Goal: Information Seeking & Learning: Check status

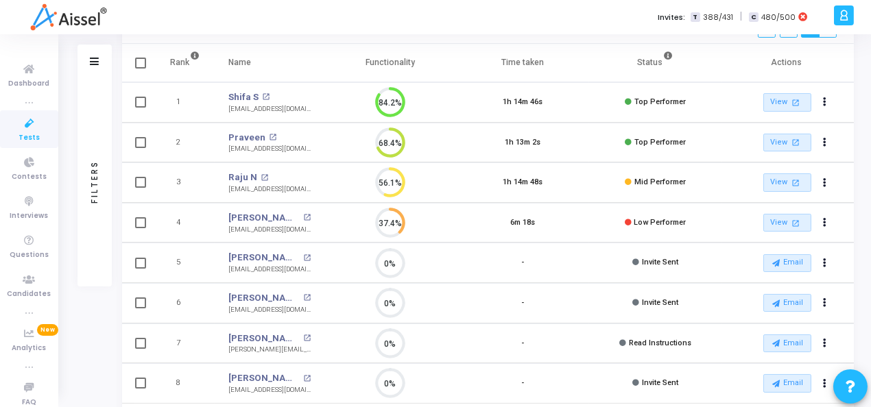
scroll to position [51, 0]
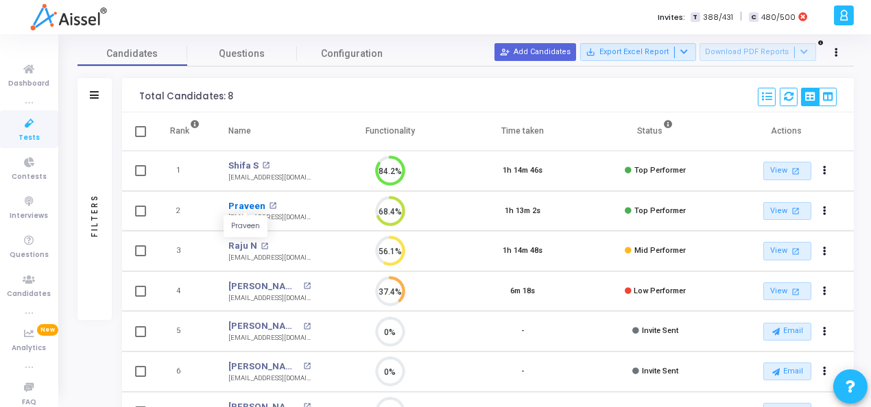
click at [234, 205] on link "Praveen" at bounding box center [246, 206] width 37 height 14
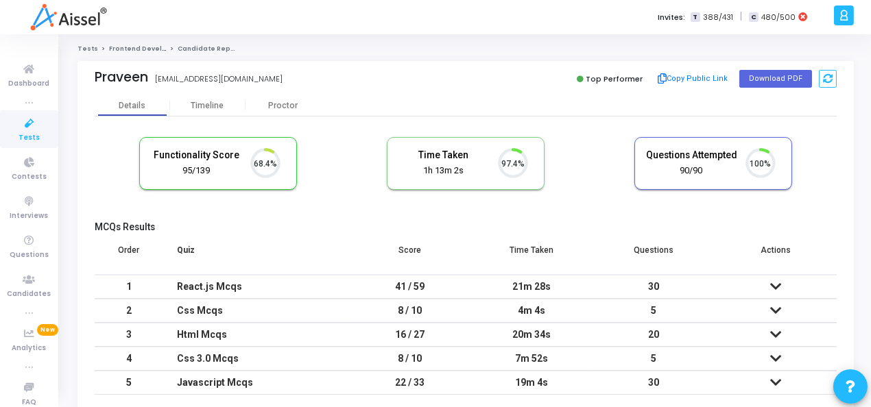
scroll to position [29, 35]
click at [201, 111] on div "Timeline" at bounding box center [207, 105] width 75 height 21
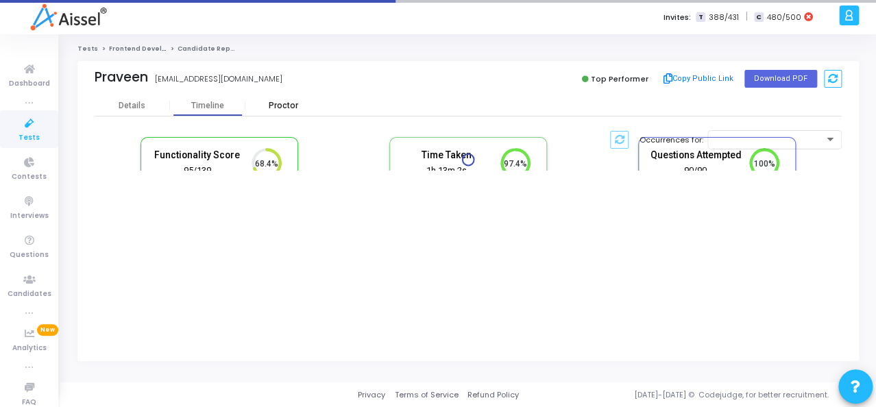
click at [287, 106] on div "Proctor" at bounding box center [282, 106] width 75 height 10
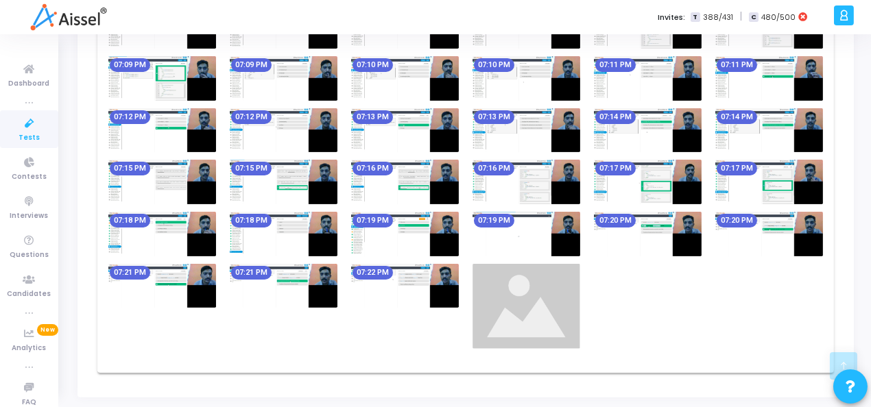
scroll to position [816, 0]
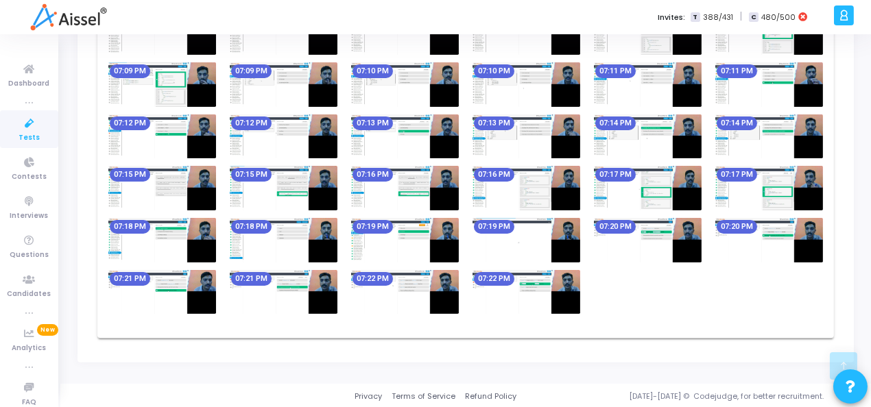
click at [395, 182] on img at bounding box center [405, 188] width 108 height 45
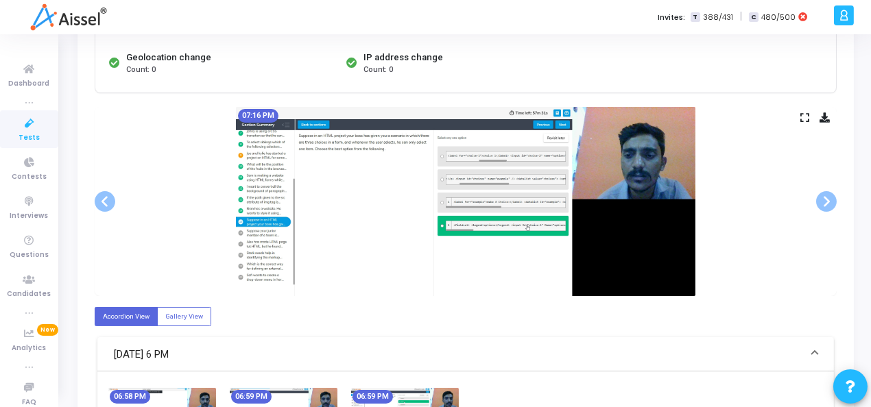
scroll to position [199, 0]
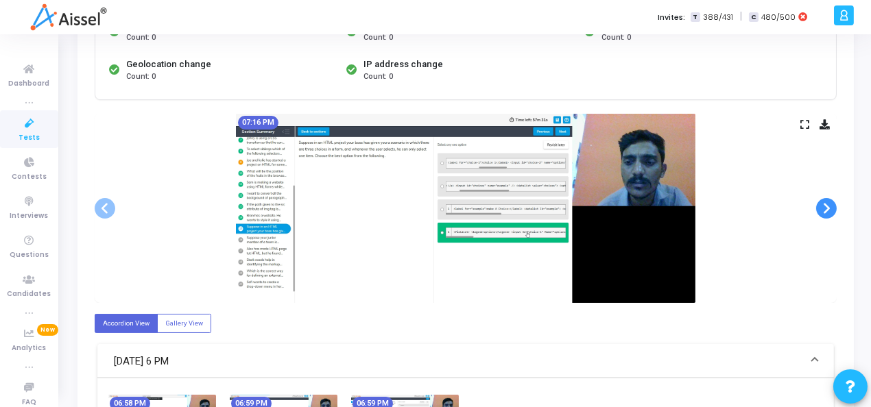
click at [830, 215] on span at bounding box center [826, 208] width 21 height 21
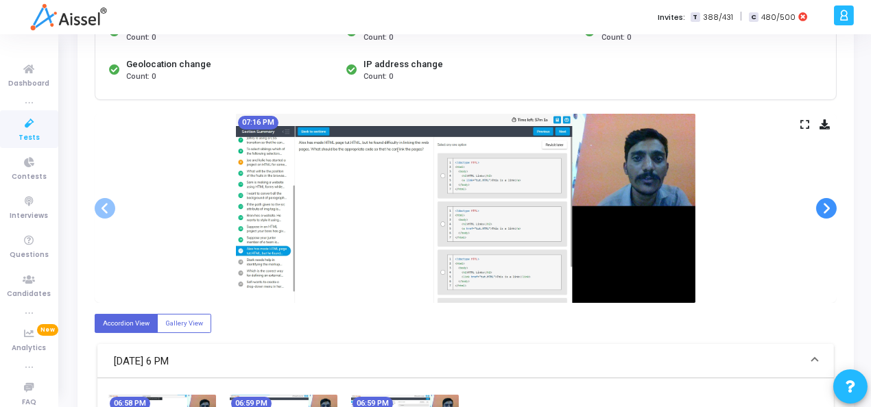
click at [830, 215] on span at bounding box center [826, 208] width 21 height 21
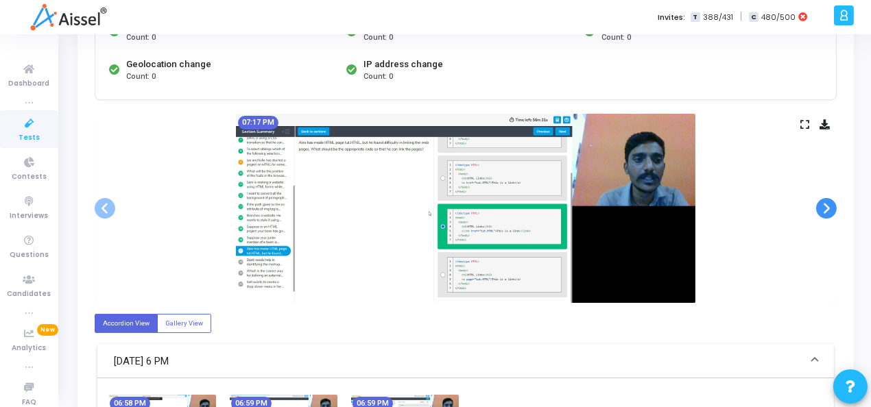
click at [830, 215] on span at bounding box center [826, 208] width 21 height 21
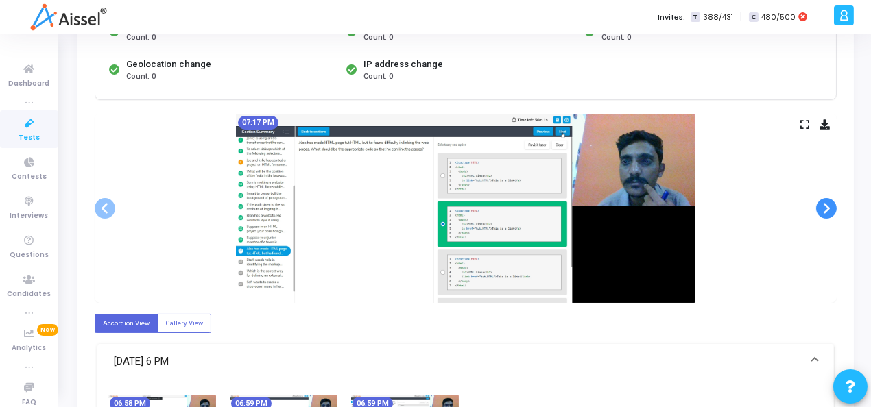
click at [830, 215] on span at bounding box center [826, 208] width 21 height 21
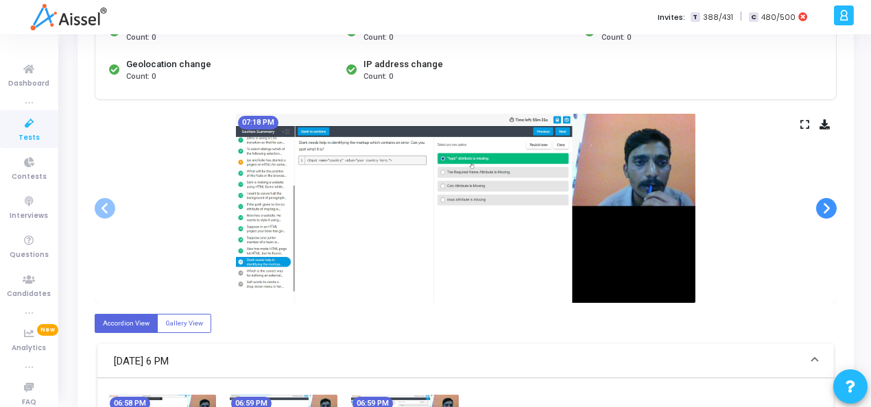
click at [830, 215] on span at bounding box center [826, 208] width 21 height 21
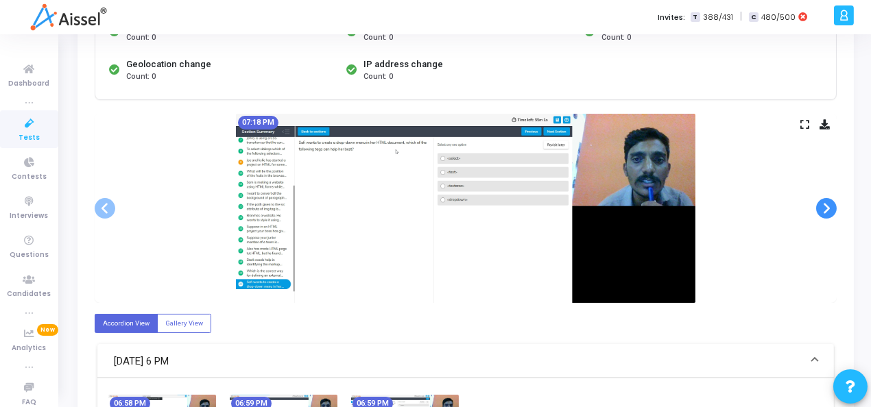
click at [830, 215] on span at bounding box center [826, 208] width 21 height 21
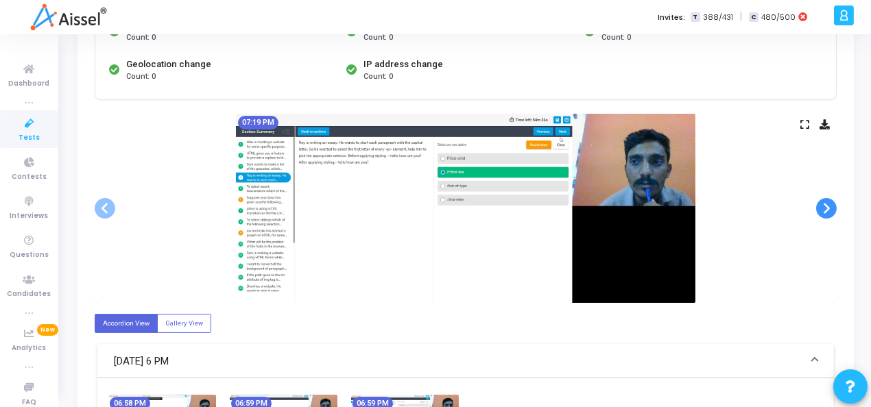
click at [830, 215] on span at bounding box center [826, 208] width 21 height 21
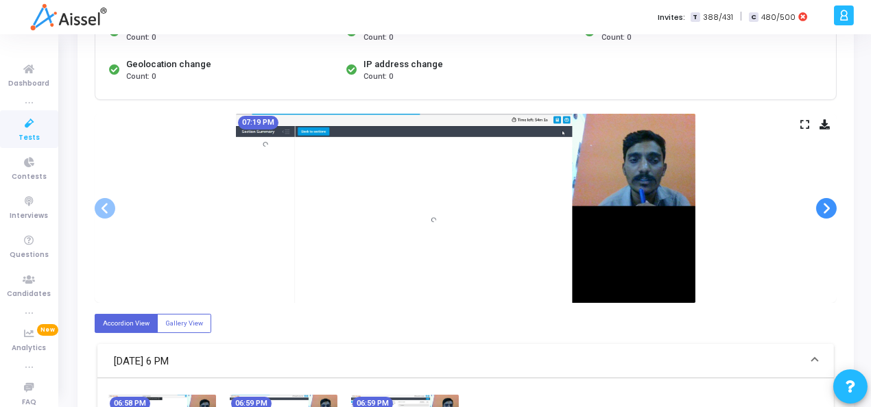
click at [830, 215] on span at bounding box center [826, 208] width 21 height 21
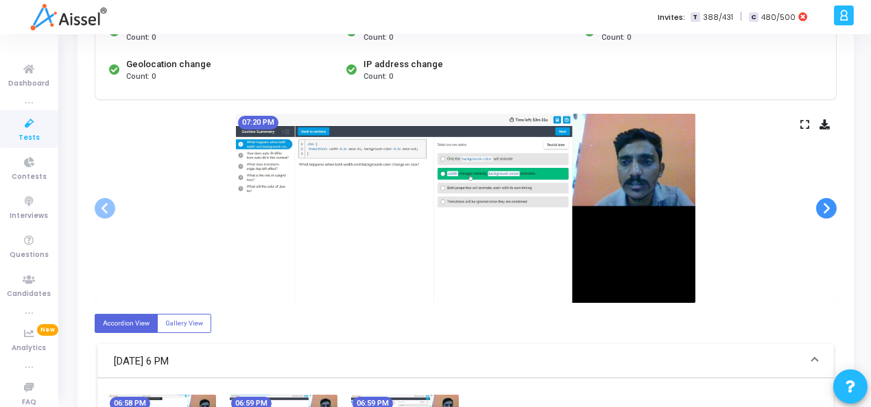
click at [830, 215] on span at bounding box center [826, 208] width 21 height 21
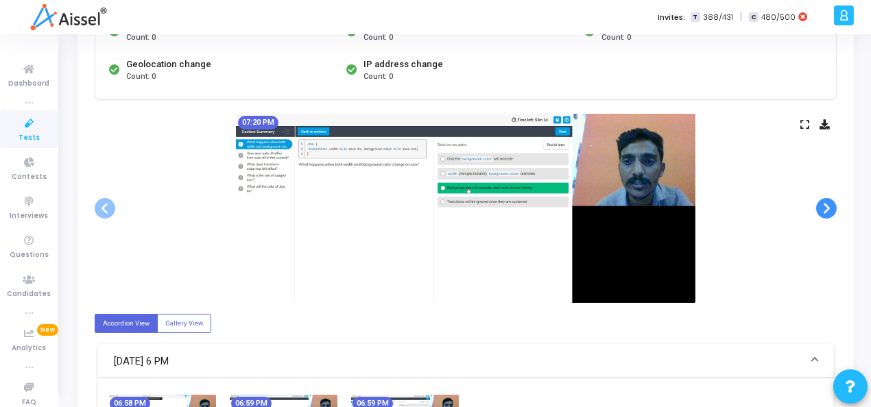
click at [830, 215] on span at bounding box center [826, 208] width 21 height 21
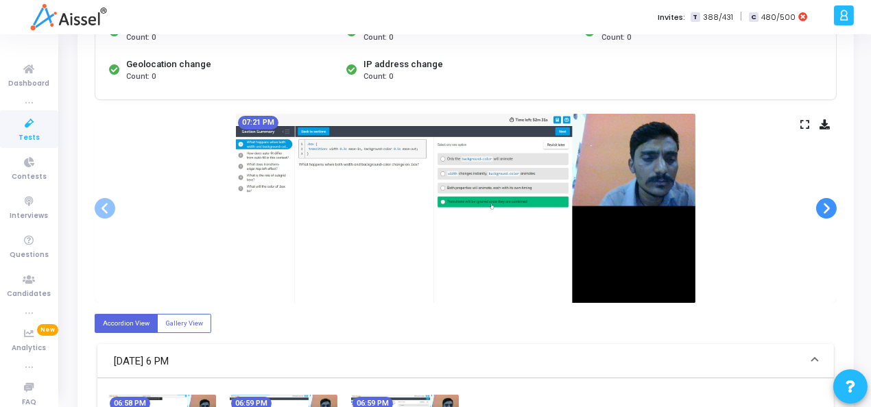
click at [830, 215] on span at bounding box center [826, 208] width 21 height 21
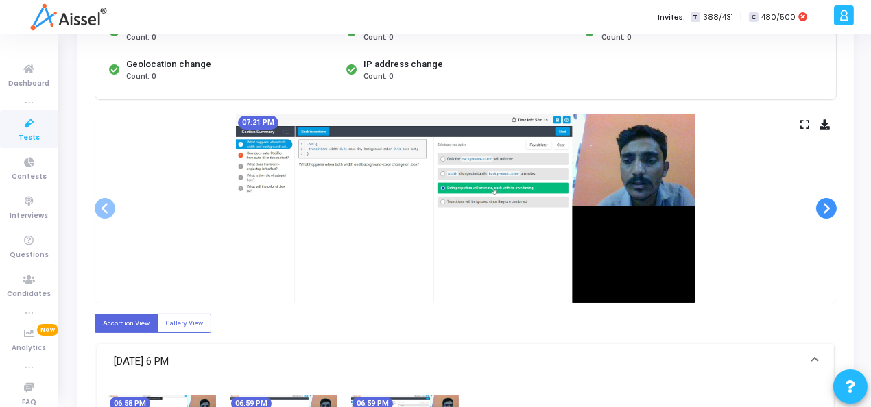
click at [830, 215] on span at bounding box center [826, 208] width 21 height 21
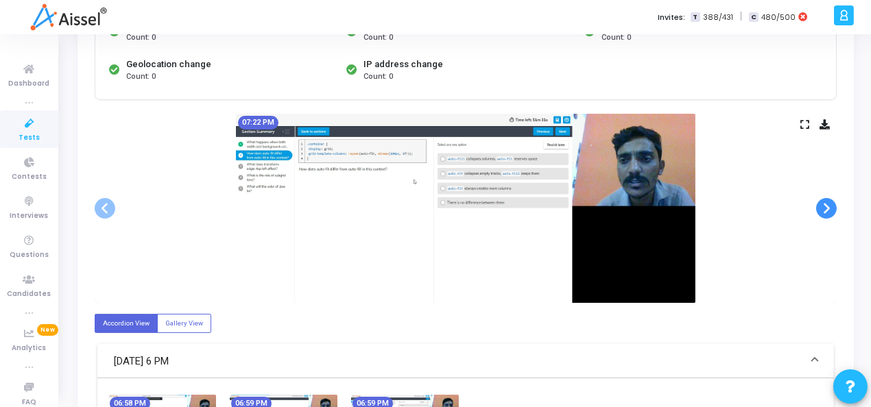
click at [830, 215] on span at bounding box center [826, 208] width 21 height 21
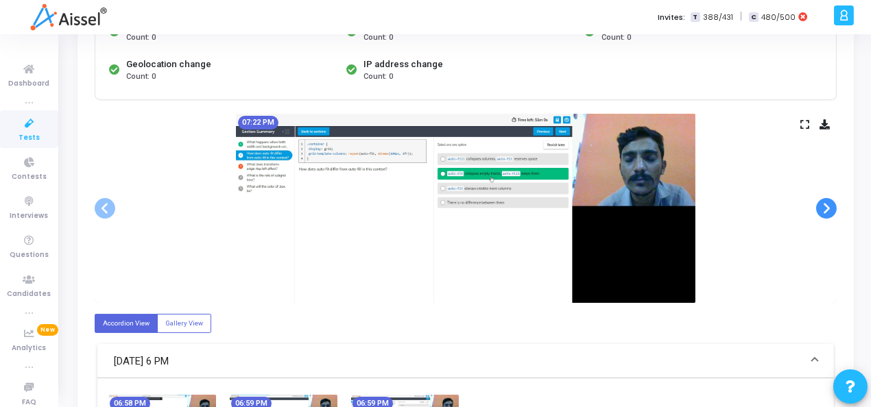
click at [830, 215] on span at bounding box center [826, 208] width 21 height 21
click at [823, 210] on span at bounding box center [826, 208] width 21 height 21
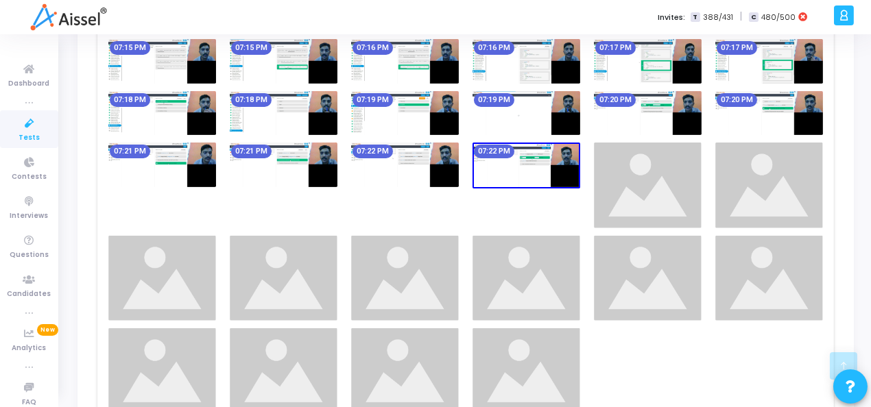
scroll to position [968, 0]
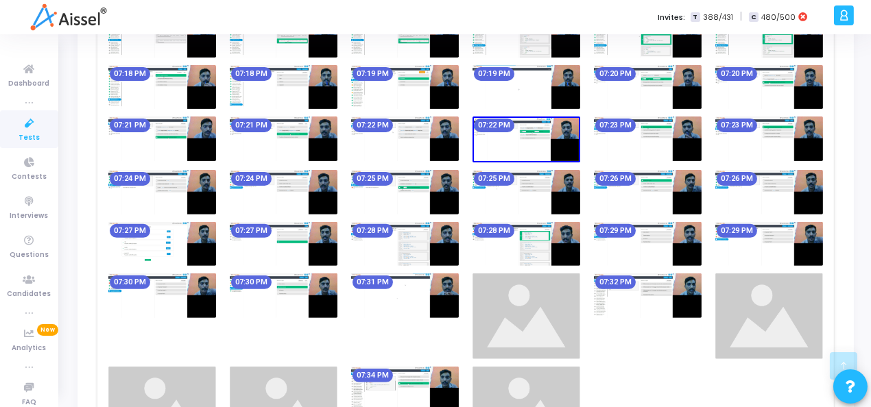
click at [422, 195] on img at bounding box center [405, 192] width 108 height 45
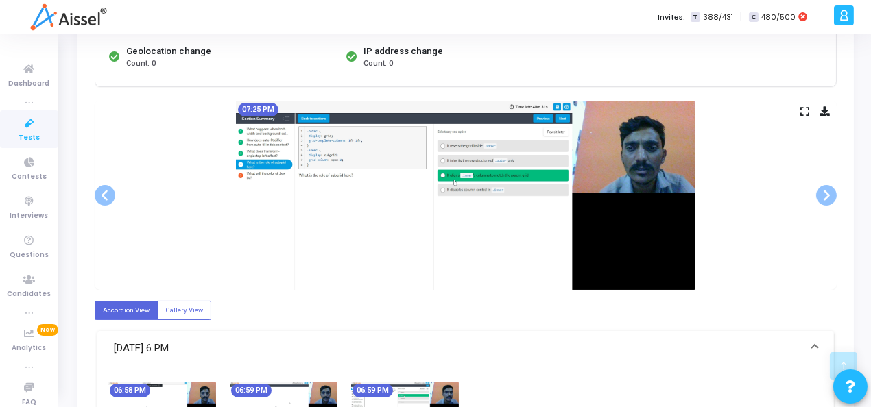
scroll to position [214, 0]
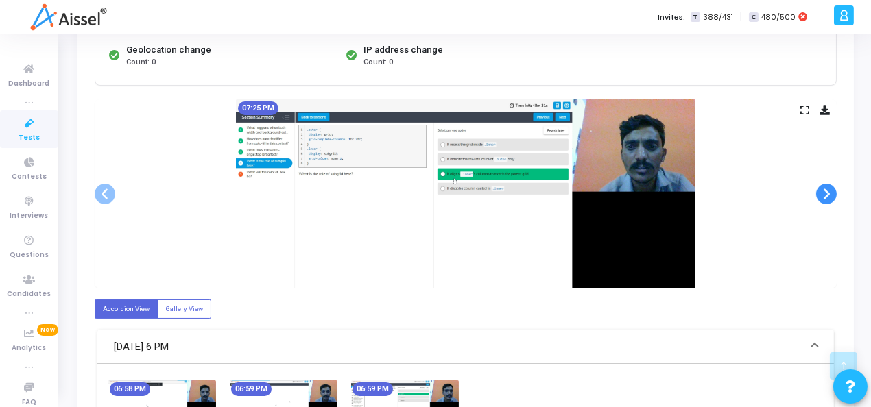
click at [820, 193] on span at bounding box center [826, 194] width 21 height 21
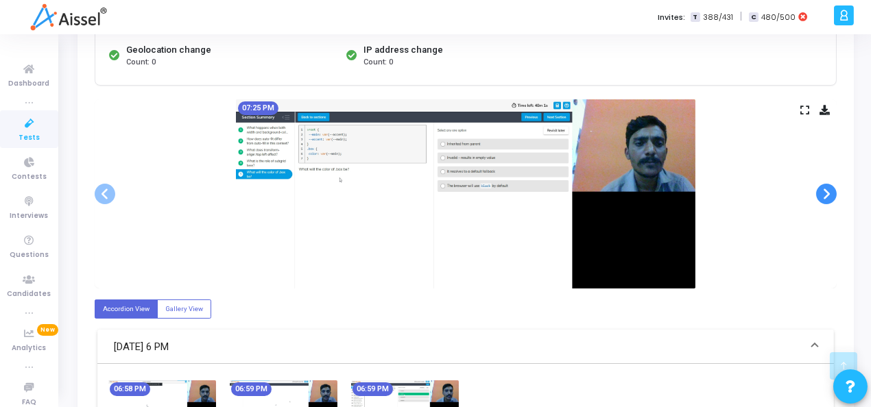
click at [820, 193] on span at bounding box center [826, 194] width 21 height 21
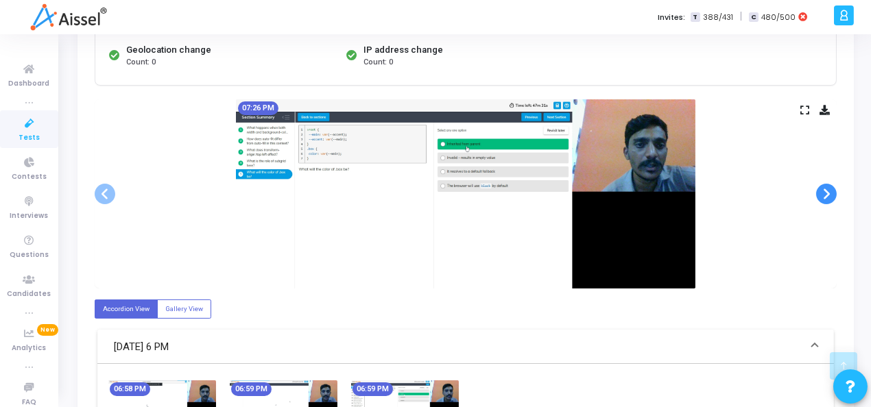
click at [820, 193] on span at bounding box center [826, 194] width 21 height 21
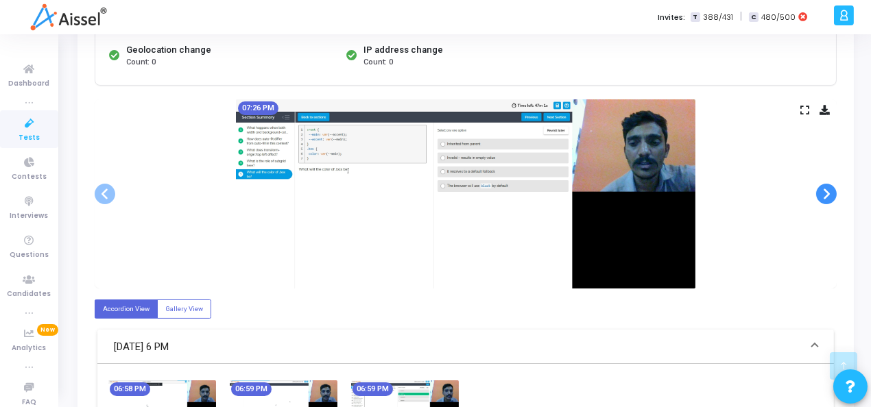
click at [820, 193] on span at bounding box center [826, 194] width 21 height 21
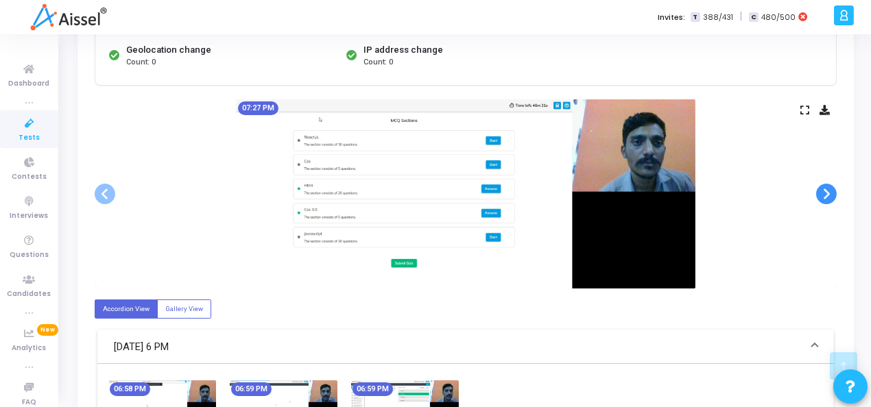
click at [820, 193] on span at bounding box center [826, 194] width 21 height 21
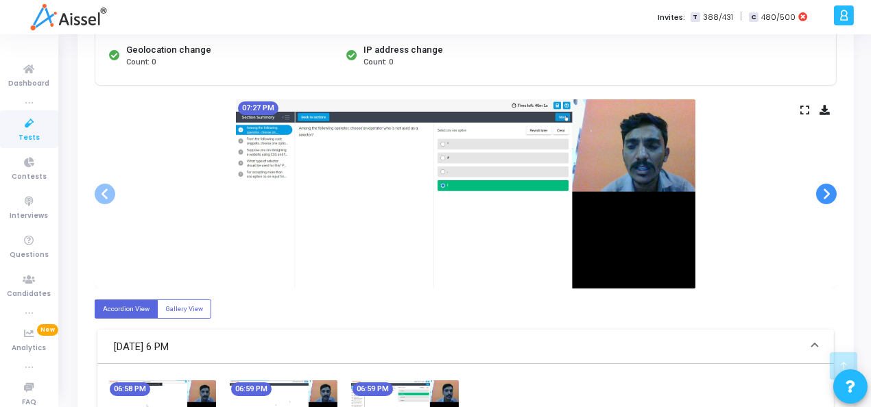
click at [820, 193] on span at bounding box center [826, 194] width 21 height 21
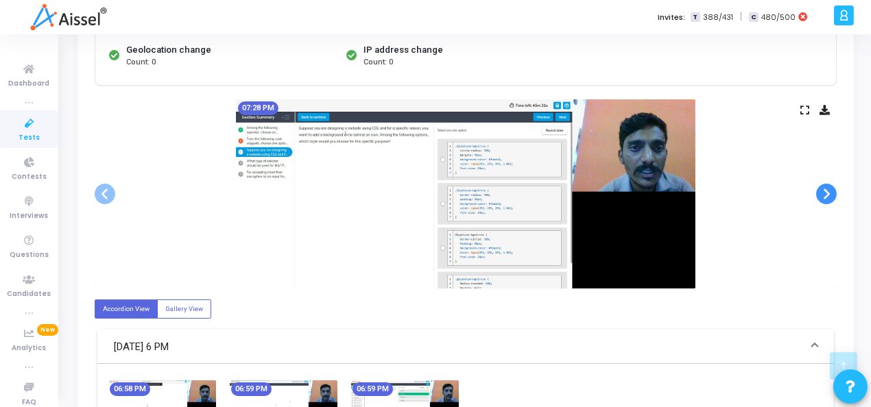
click at [820, 193] on span at bounding box center [826, 194] width 21 height 21
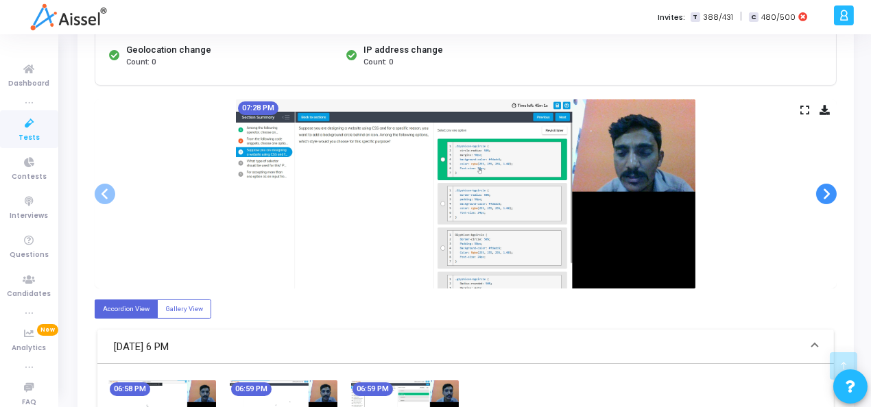
click at [820, 193] on span at bounding box center [826, 194] width 21 height 21
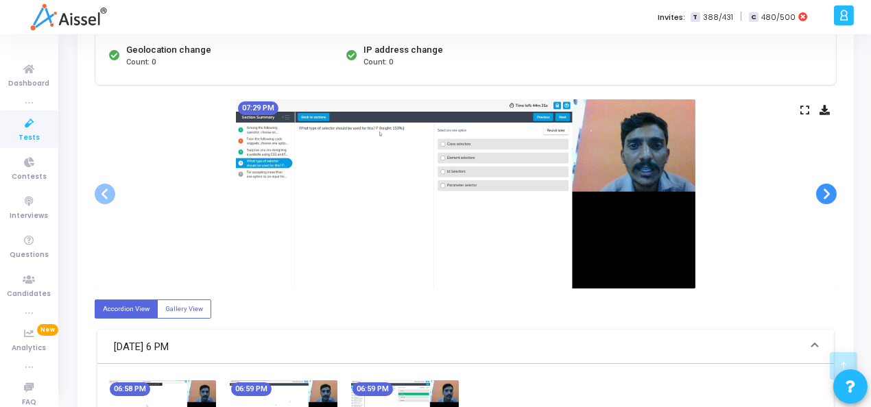
click at [820, 193] on span at bounding box center [826, 194] width 21 height 21
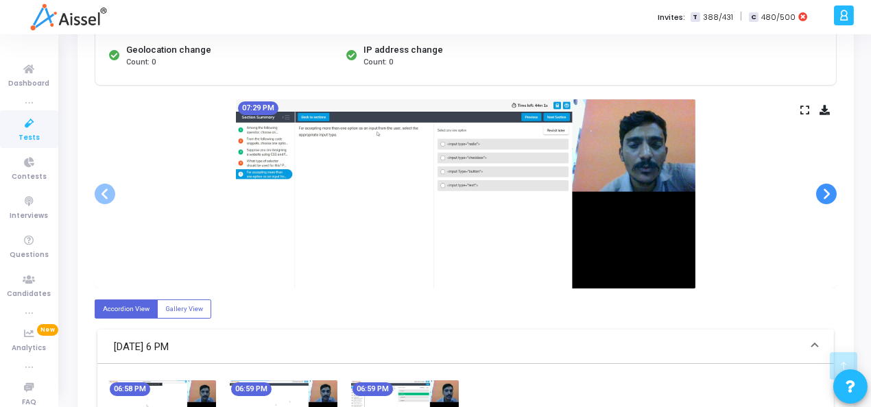
click at [820, 193] on span at bounding box center [826, 194] width 21 height 21
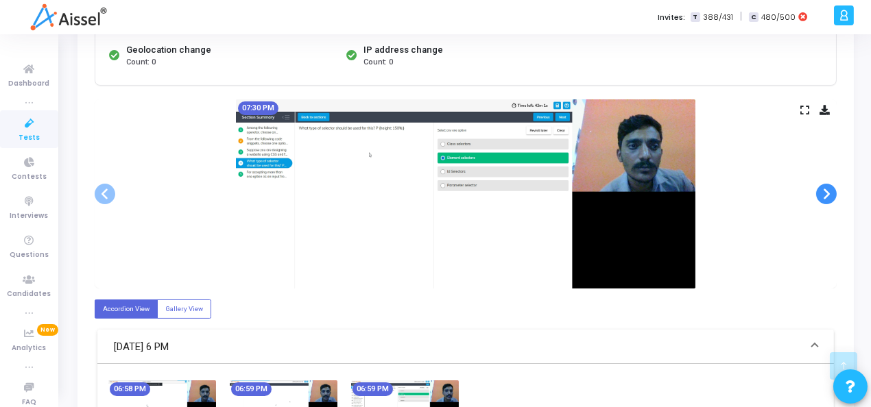
click at [820, 193] on span at bounding box center [826, 194] width 21 height 21
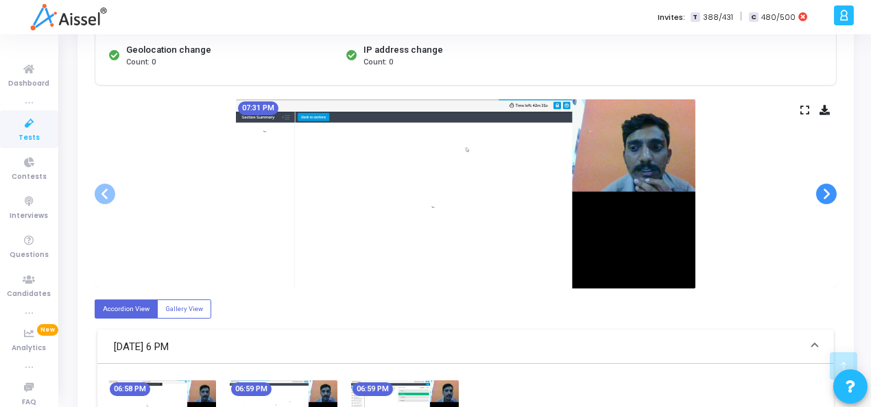
click at [820, 193] on span at bounding box center [826, 194] width 21 height 21
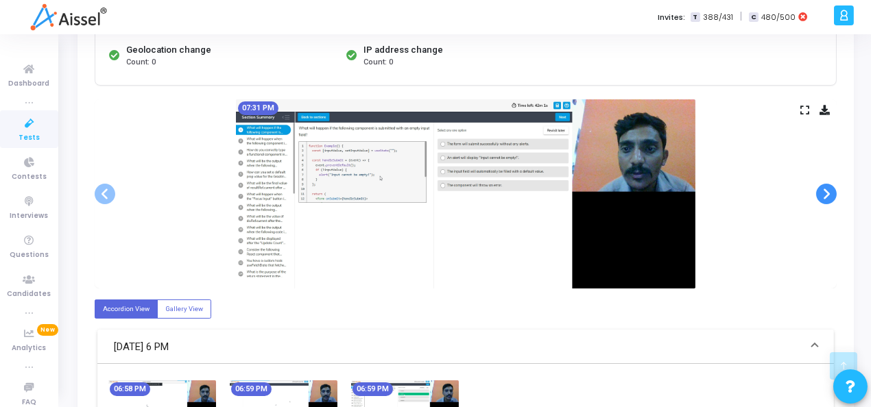
click at [820, 193] on span at bounding box center [826, 194] width 21 height 21
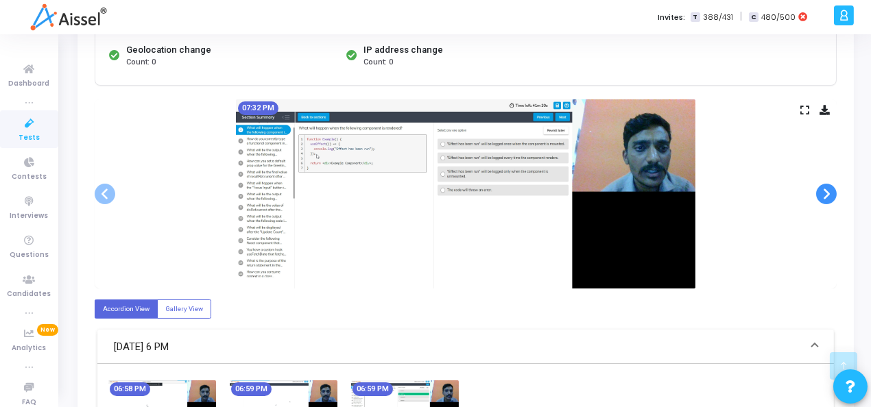
click at [820, 193] on span at bounding box center [826, 194] width 21 height 21
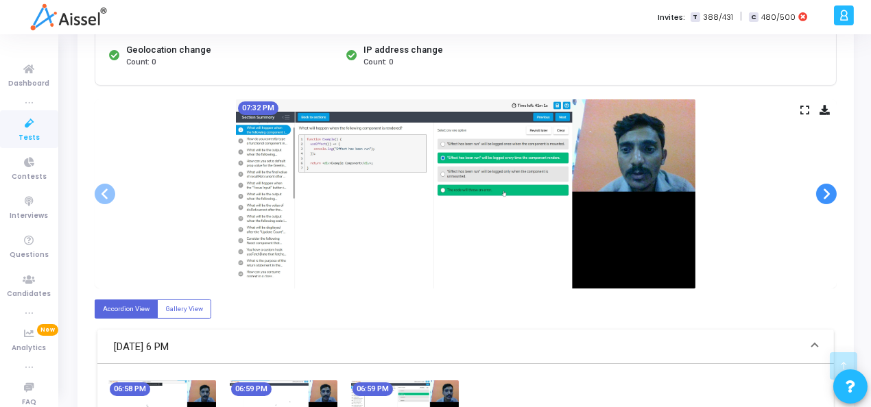
click at [820, 193] on span at bounding box center [826, 194] width 21 height 21
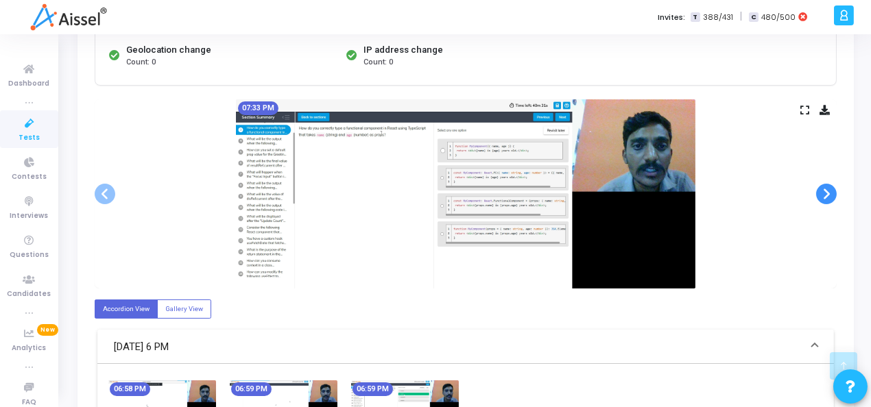
click at [820, 193] on span at bounding box center [826, 194] width 21 height 21
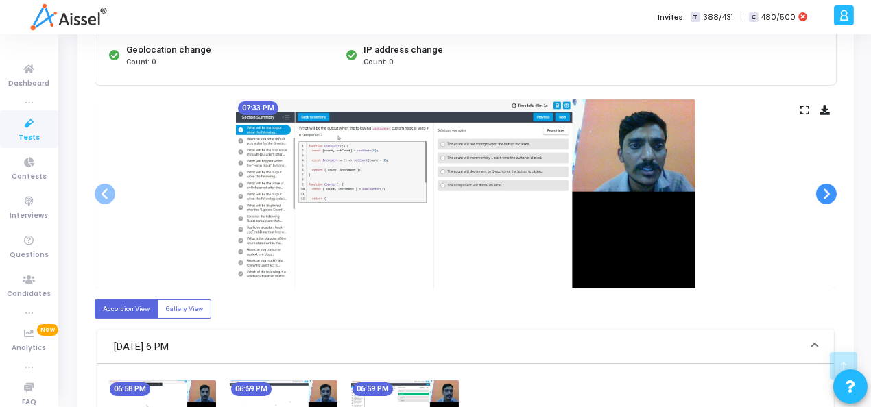
click at [820, 193] on span at bounding box center [826, 194] width 21 height 21
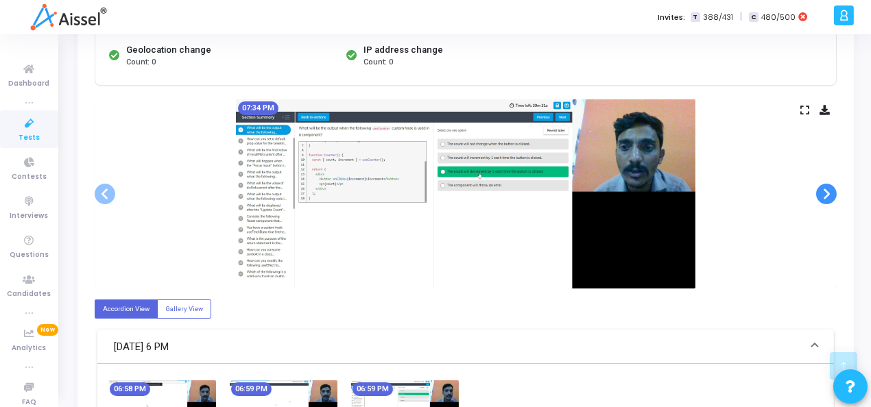
click at [820, 193] on span at bounding box center [826, 194] width 21 height 21
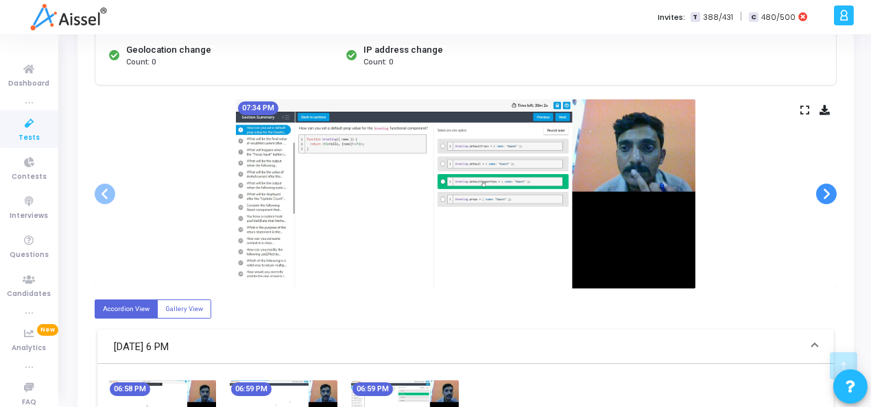
click at [820, 193] on span at bounding box center [826, 194] width 21 height 21
click at [827, 191] on span at bounding box center [826, 194] width 21 height 21
click at [822, 189] on span at bounding box center [826, 194] width 21 height 21
click at [814, 193] on div "07:34 PM" at bounding box center [466, 193] width 742 height 189
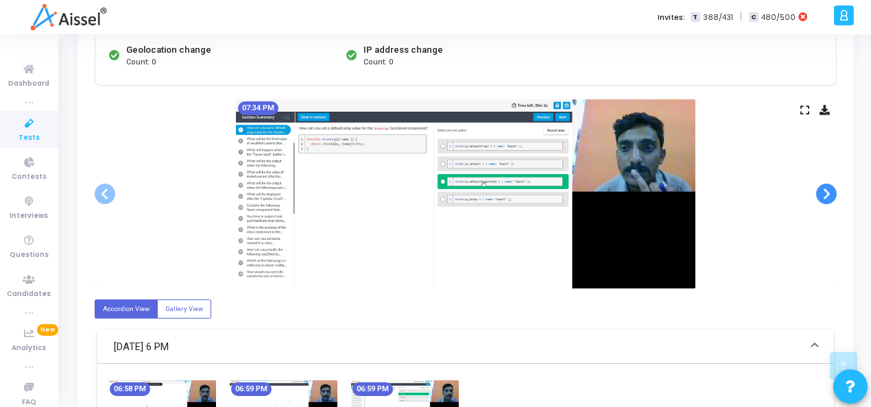
click at [823, 190] on span at bounding box center [826, 194] width 21 height 21
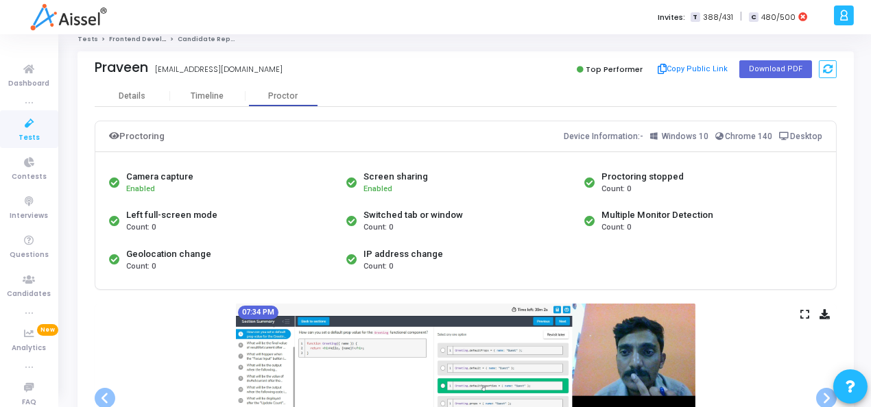
scroll to position [0, 0]
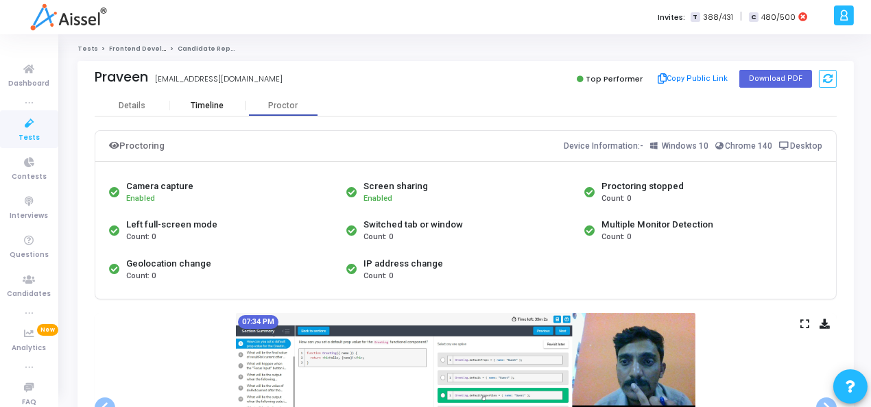
click at [215, 102] on div "Timeline" at bounding box center [207, 106] width 33 height 10
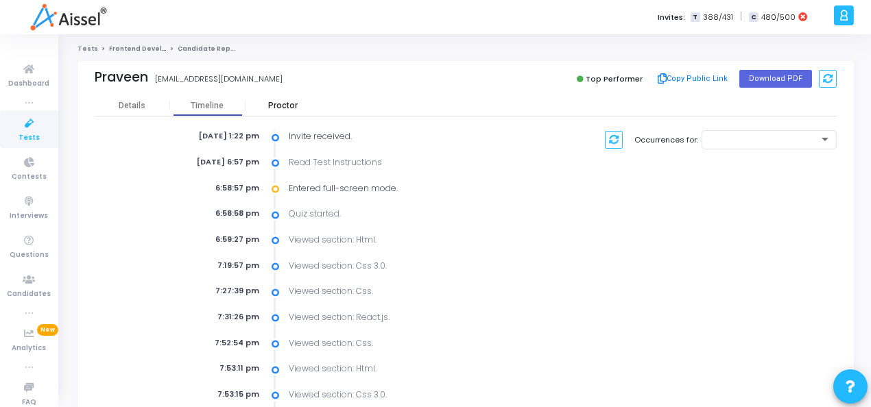
click at [293, 101] on div "Proctor" at bounding box center [282, 106] width 75 height 10
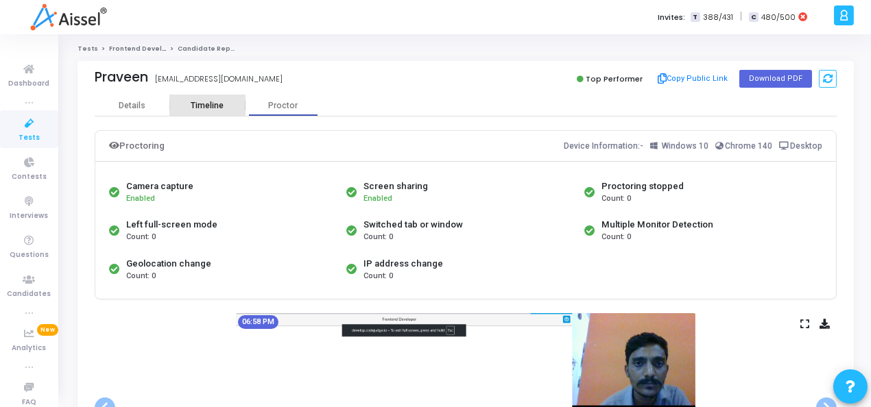
click at [196, 104] on div "Timeline" at bounding box center [207, 106] width 33 height 10
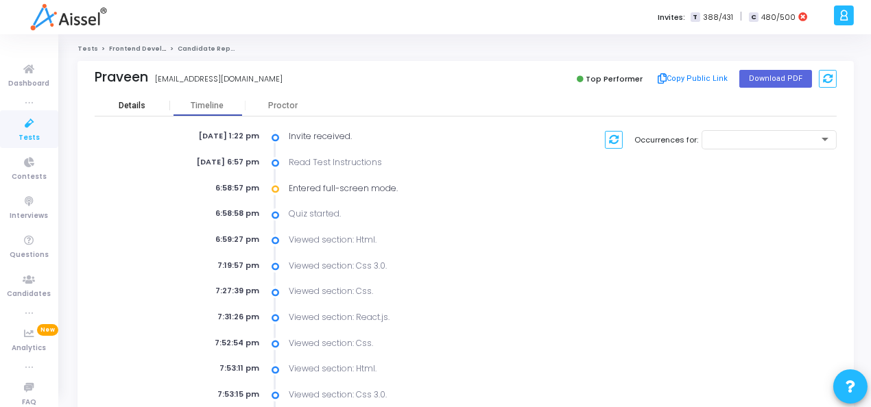
drag, startPoint x: 147, startPoint y: 114, endPoint x: 177, endPoint y: 107, distance: 31.1
click at [147, 114] on div "Details" at bounding box center [132, 105] width 75 height 21
